Goal: Task Accomplishment & Management: Manage account settings

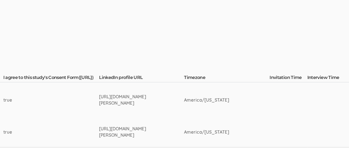
scroll to position [85, 905]
drag, startPoint x: 93, startPoint y: 96, endPoint x: 151, endPoint y: 109, distance: 60.2
click at [151, 109] on td "[URL][DOMAIN_NAME][PERSON_NAME]" at bounding box center [141, 99] width 85 height 35
copy div "[URL][DOMAIN_NAME][PERSON_NAME]"
drag, startPoint x: 93, startPoint y: 128, endPoint x: 158, endPoint y: 133, distance: 65.1
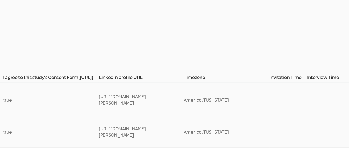
click at [158, 133] on div "[URL][DOMAIN_NAME][PERSON_NAME]" at bounding box center [131, 132] width 64 height 13
copy div "[URL][DOMAIN_NAME][PERSON_NAME]"
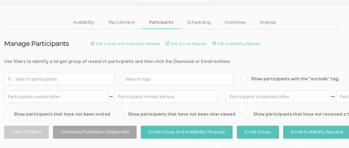
scroll to position [0, 0]
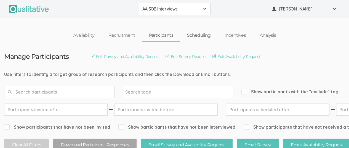
click at [202, 35] on link "Scheduling" at bounding box center [199, 36] width 38 height 12
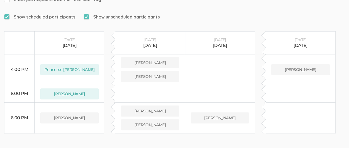
scroll to position [105, 0]
click at [157, 57] on button "[PERSON_NAME]" at bounding box center [150, 62] width 59 height 11
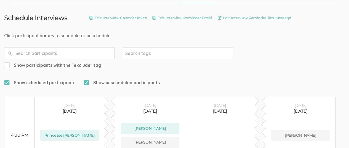
scroll to position [0, 0]
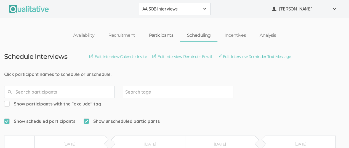
click at [165, 34] on link "Participants" at bounding box center [161, 36] width 38 height 12
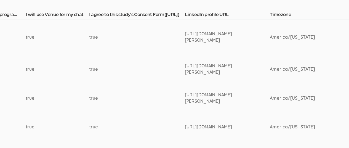
scroll to position [148, 826]
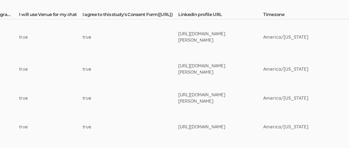
drag, startPoint x: 172, startPoint y: 65, endPoint x: 234, endPoint y: 73, distance: 63.1
click at [234, 73] on div "[URL][DOMAIN_NAME][PERSON_NAME]" at bounding box center [210, 69] width 64 height 13
copy div "[URL][DOMAIN_NAME][PERSON_NAME]"
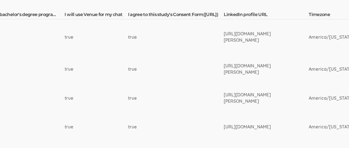
scroll to position [148, 781]
drag, startPoint x: 217, startPoint y: 94, endPoint x: 244, endPoint y: 100, distance: 27.1
click at [244, 100] on div "[URL][DOMAIN_NAME][PERSON_NAME]" at bounding box center [255, 98] width 64 height 13
copy div "[URL][DOMAIN_NAME][PERSON_NAME]"
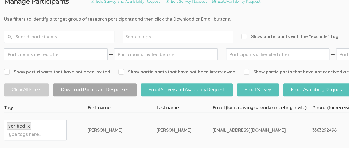
scroll to position [0, 0]
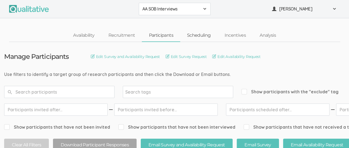
click at [202, 36] on link "Scheduling" at bounding box center [199, 36] width 38 height 12
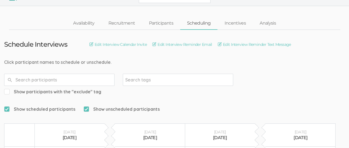
scroll to position [11, 0]
click at [159, 23] on link "Participants" at bounding box center [161, 24] width 38 height 12
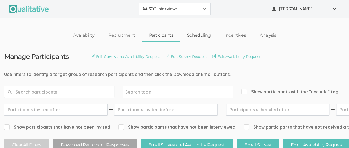
click at [197, 35] on link "Scheduling" at bounding box center [199, 36] width 38 height 12
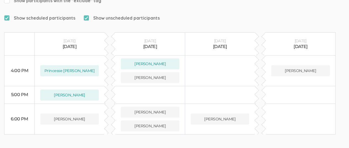
scroll to position [119, 0]
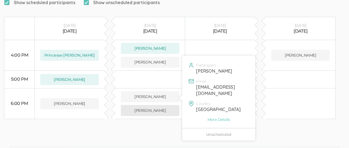
click at [149, 105] on button "[PERSON_NAME]" at bounding box center [150, 110] width 59 height 11
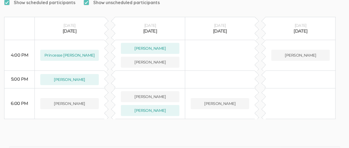
scroll to position [0, 0]
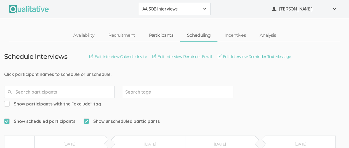
click at [161, 36] on link "Participants" at bounding box center [161, 36] width 38 height 12
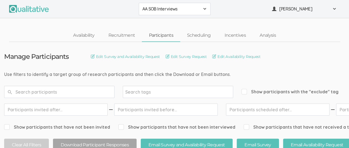
click at [203, 10] on span at bounding box center [205, 9] width 4 height 4
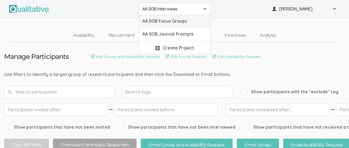
click at [191, 22] on span "AA SOB Focus Groups" at bounding box center [175, 21] width 65 height 6
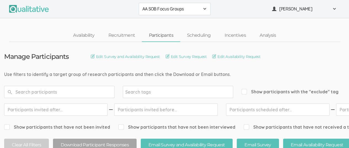
click at [202, 9] on div "AA SOB Focus Groups" at bounding box center [175, 9] width 65 height 6
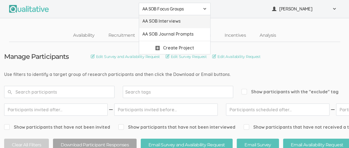
click at [191, 21] on span "AA SOB Interviews" at bounding box center [175, 21] width 65 height 6
